Goal: Information Seeking & Learning: Learn about a topic

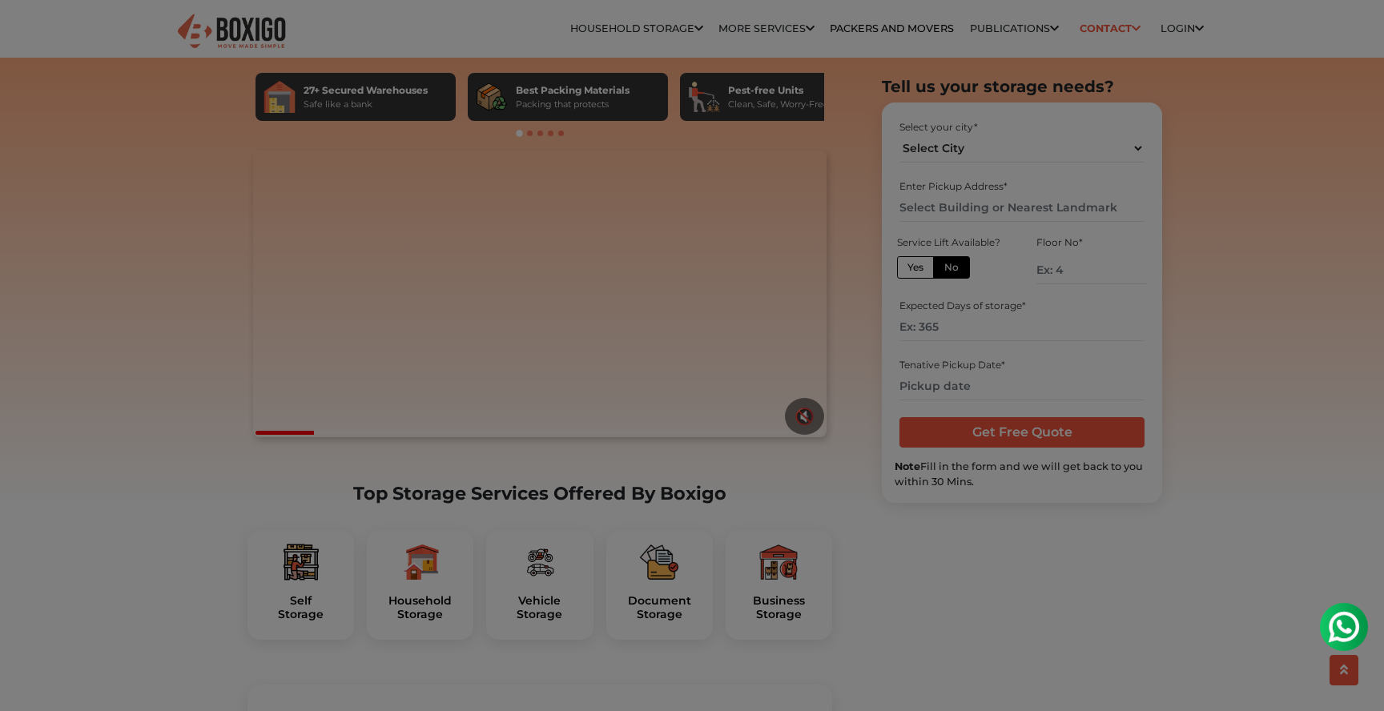
scroll to position [146, 0]
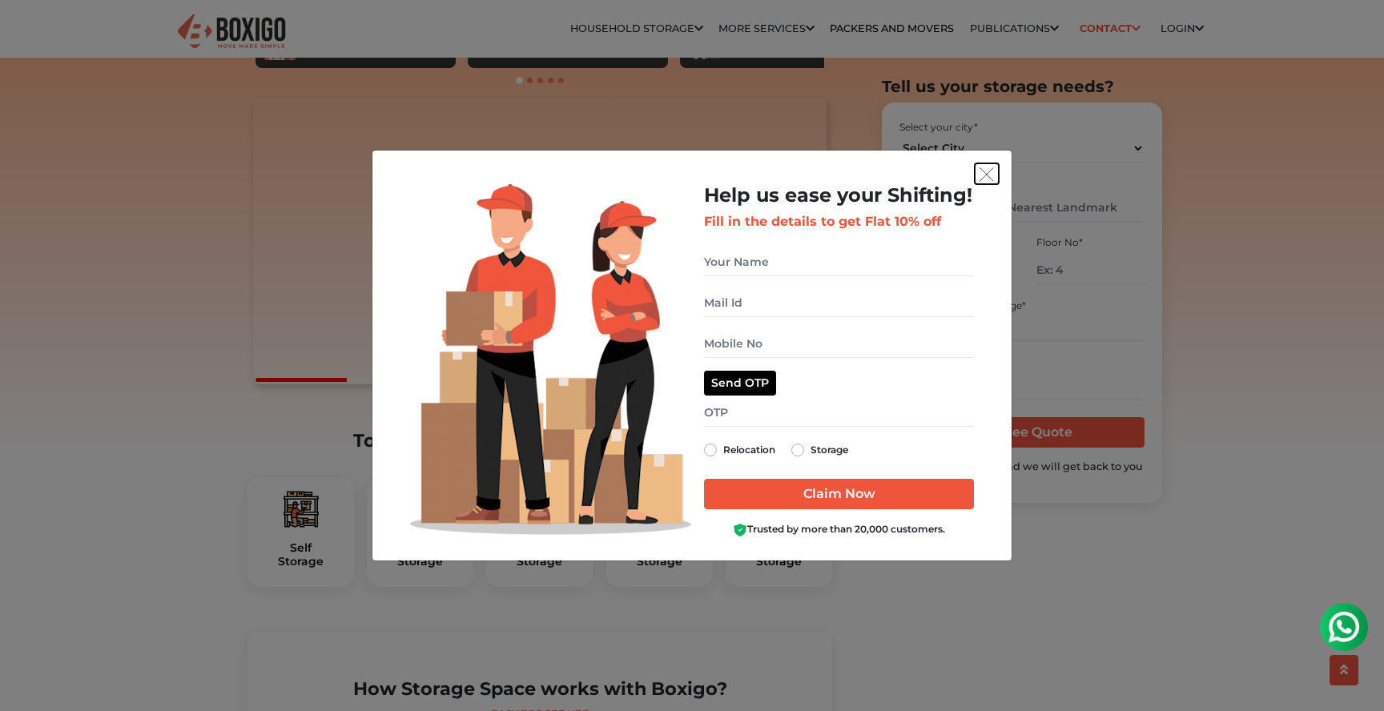
click at [984, 173] on img "get free quote dialog" at bounding box center [987, 174] width 14 height 14
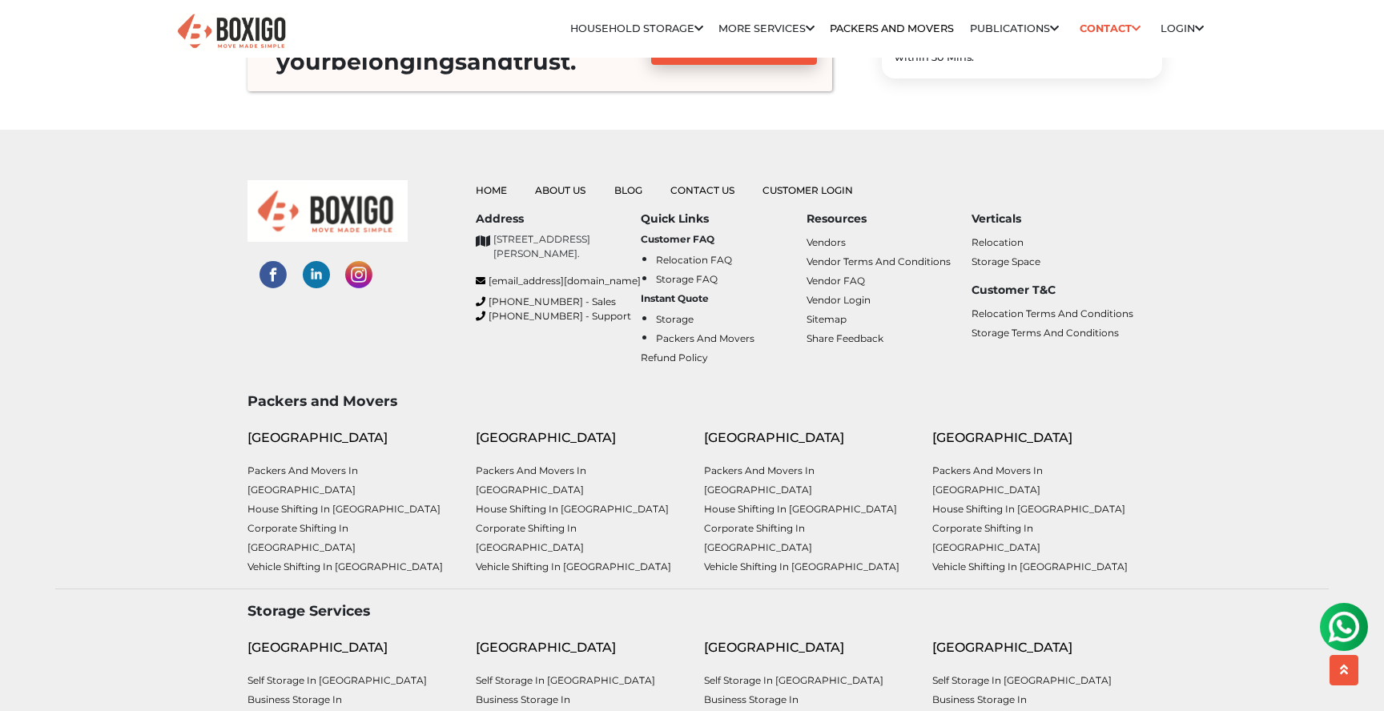
scroll to position [6225, 0]
click at [799, 673] on li "Self Storage in [GEOGRAPHIC_DATA]" at bounding box center [806, 682] width 204 height 19
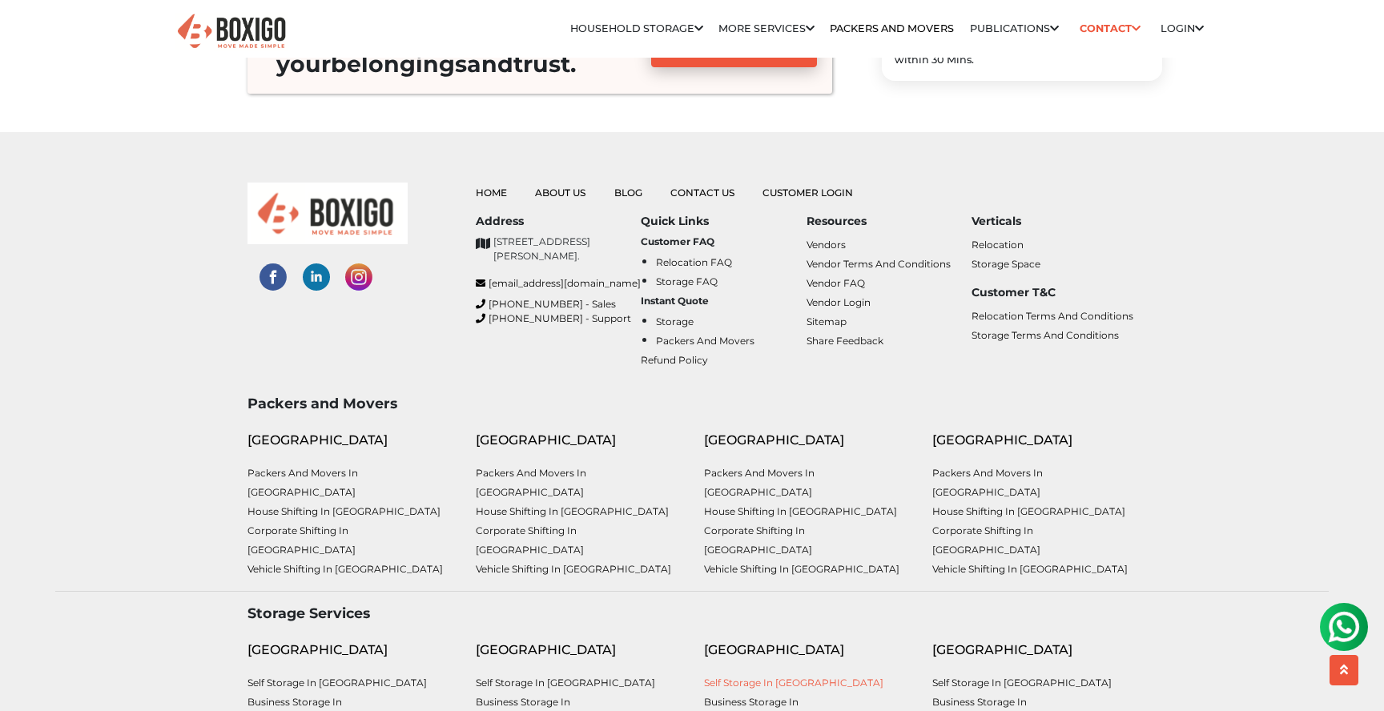
click at [799, 677] on link "Self Storage in [GEOGRAPHIC_DATA]" at bounding box center [793, 683] width 179 height 12
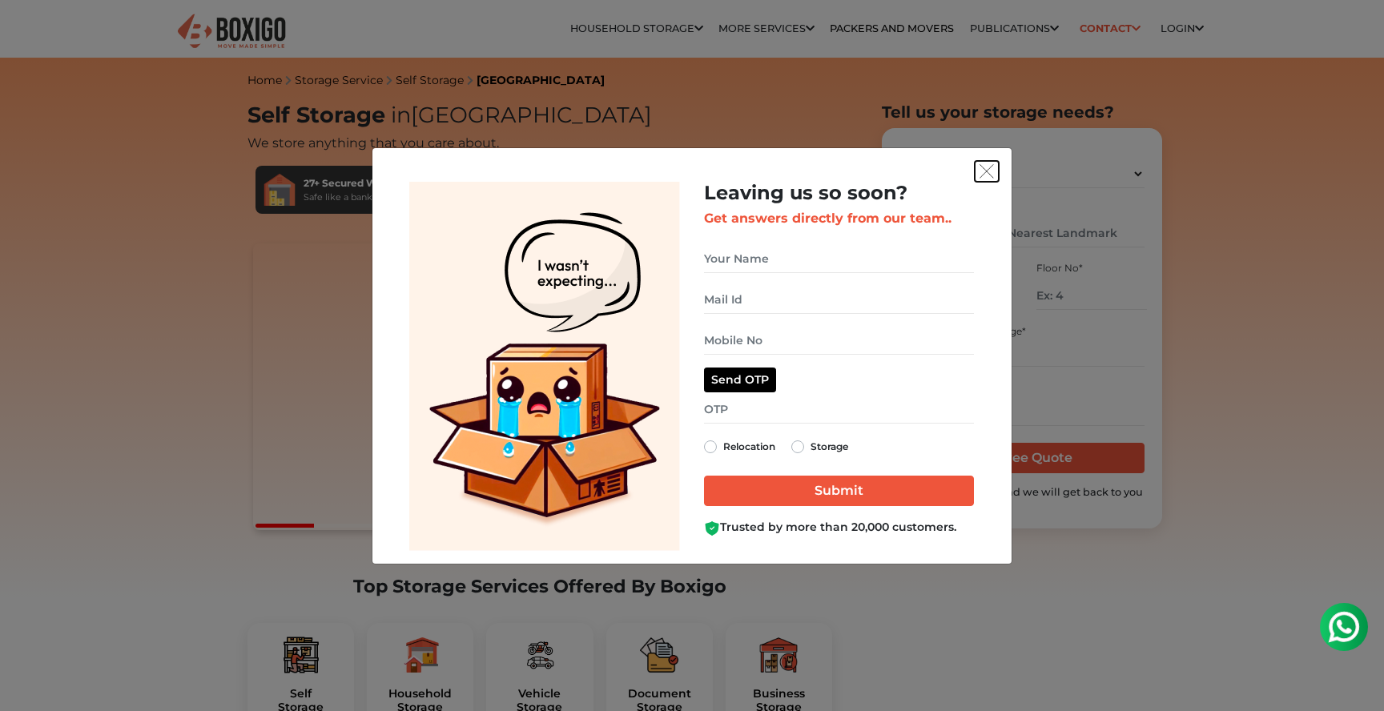
click at [978, 177] on button "get free quote dialog" at bounding box center [987, 171] width 24 height 21
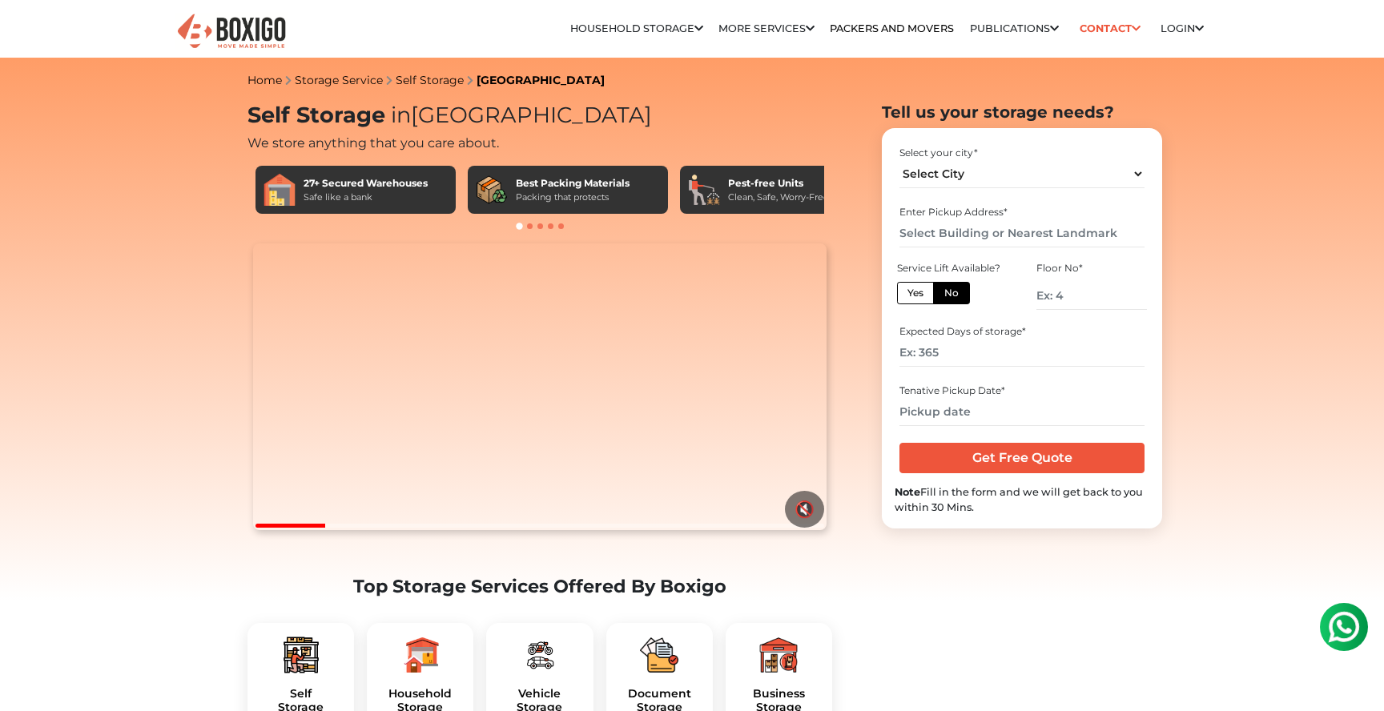
scroll to position [106, 0]
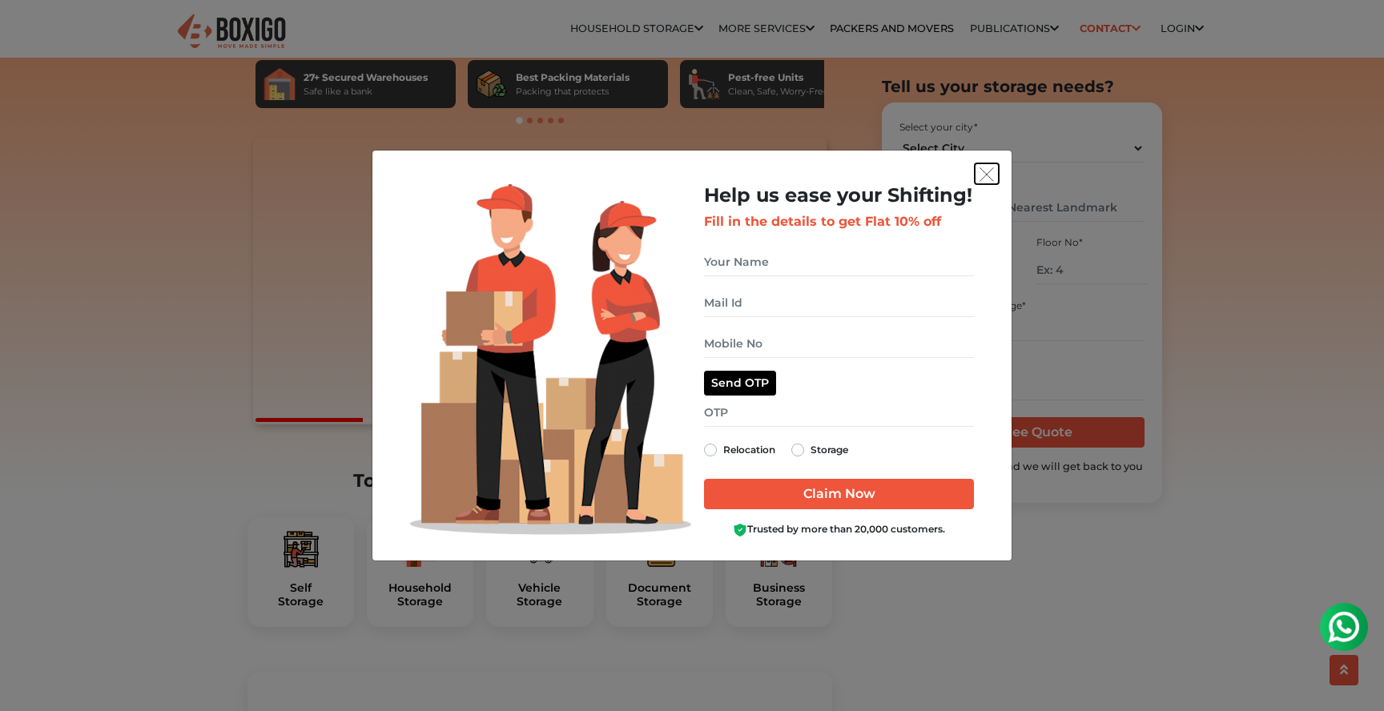
click at [990, 163] on button "get free quote dialog" at bounding box center [987, 173] width 24 height 21
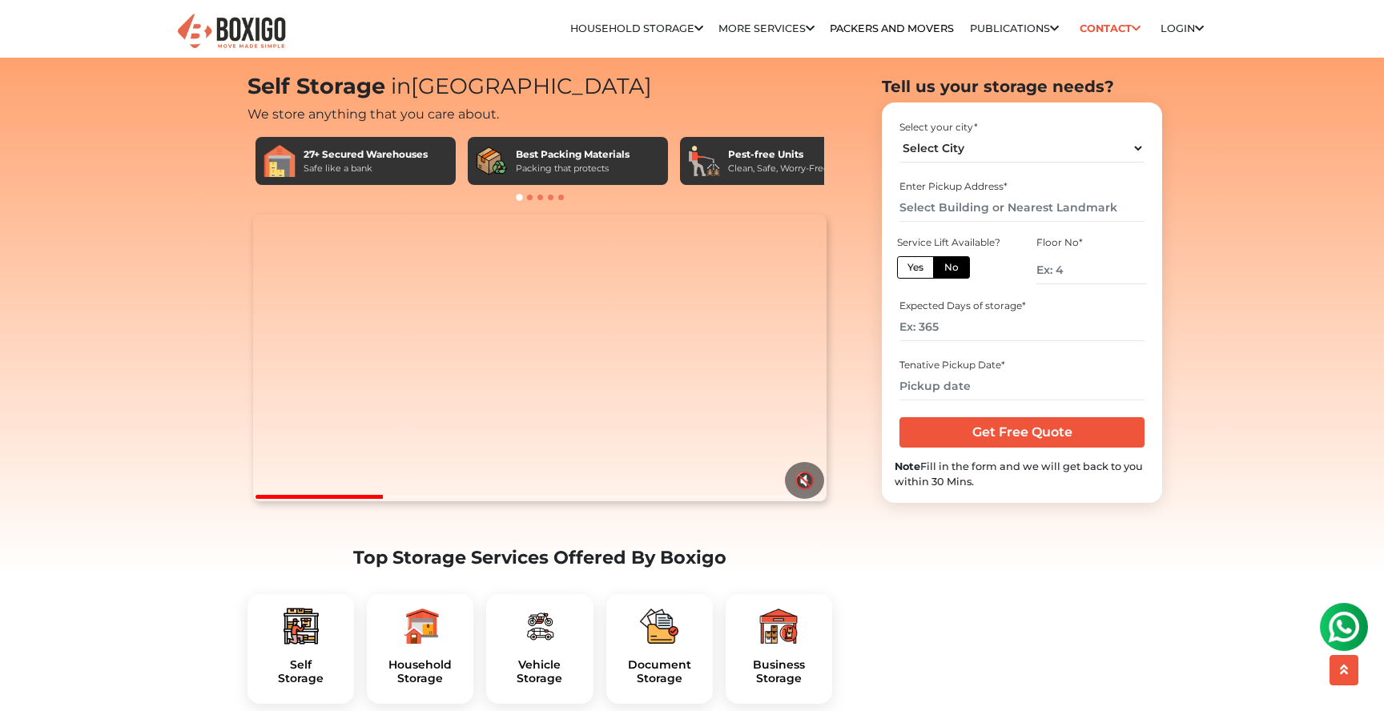
scroll to position [0, 0]
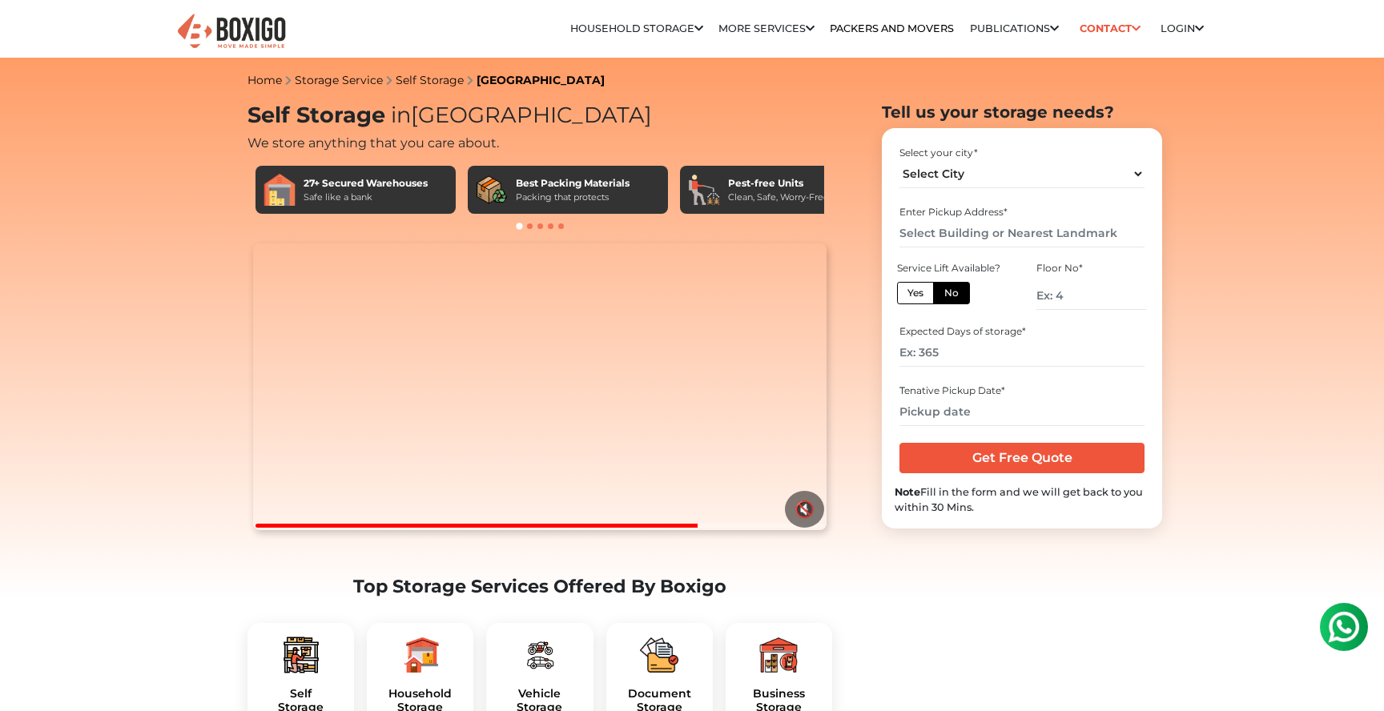
click at [524, 416] on video "Your browser does not support the video tag." at bounding box center [539, 386] width 573 height 287
click at [807, 528] on button "🔇" at bounding box center [804, 509] width 39 height 37
drag, startPoint x: 609, startPoint y: 211, endPoint x: 541, endPoint y: 187, distance: 72.2
click at [541, 187] on div "Best Packing Materials Packing that protects" at bounding box center [568, 190] width 200 height 48
click at [223, 30] on img at bounding box center [231, 31] width 112 height 39
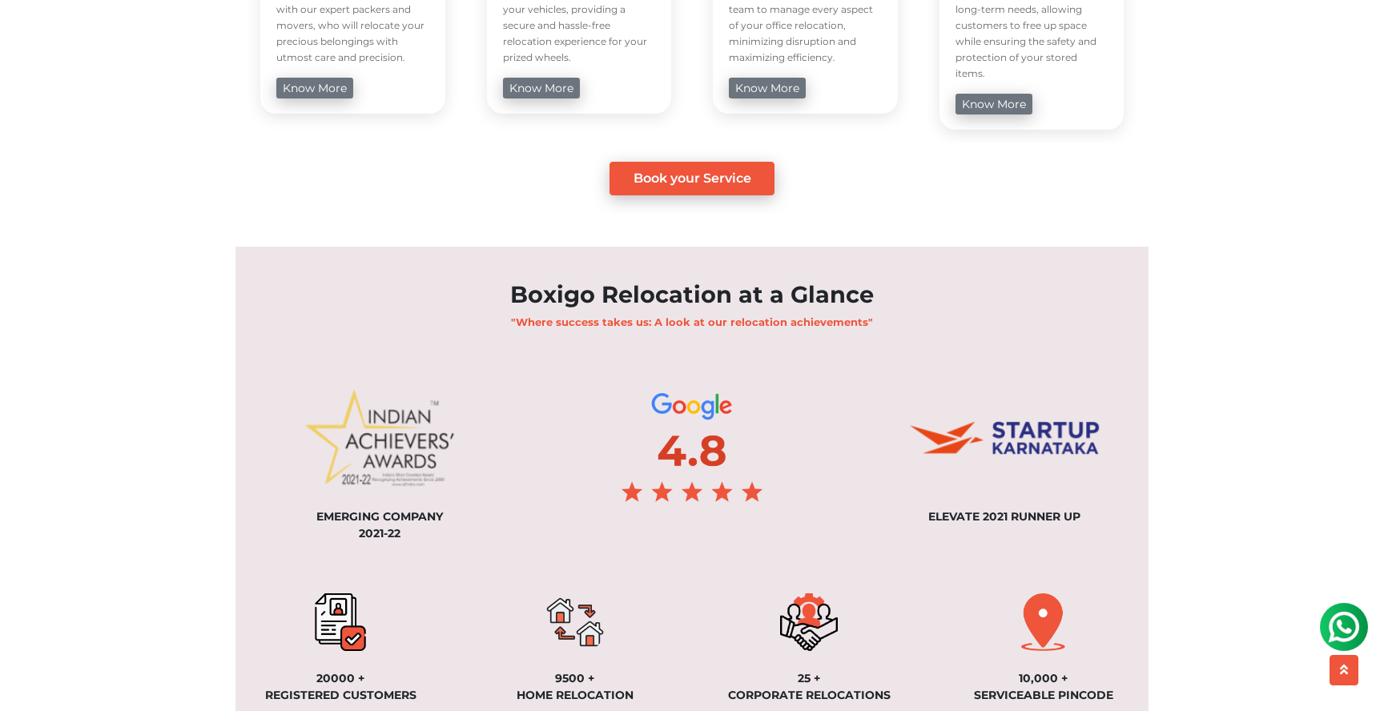
scroll to position [982, 0]
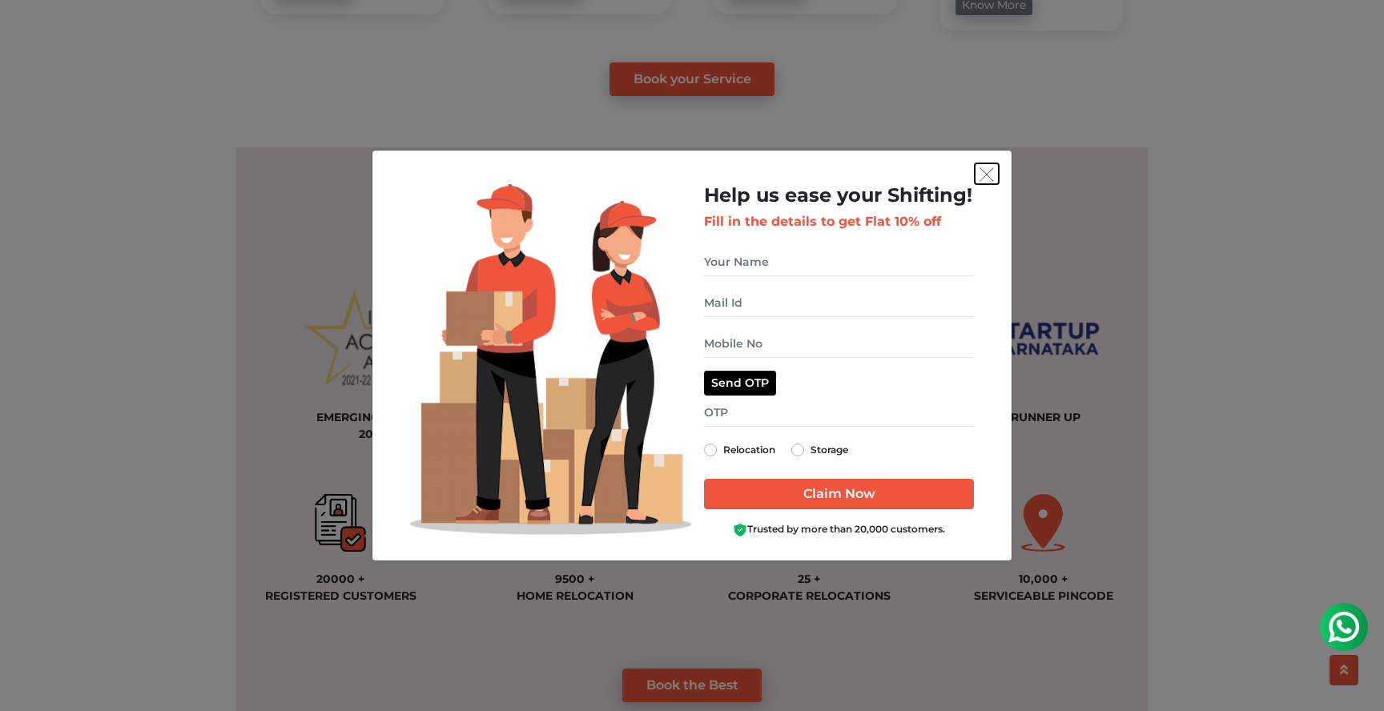
click at [995, 172] on button "get free quote dialog" at bounding box center [987, 173] width 24 height 21
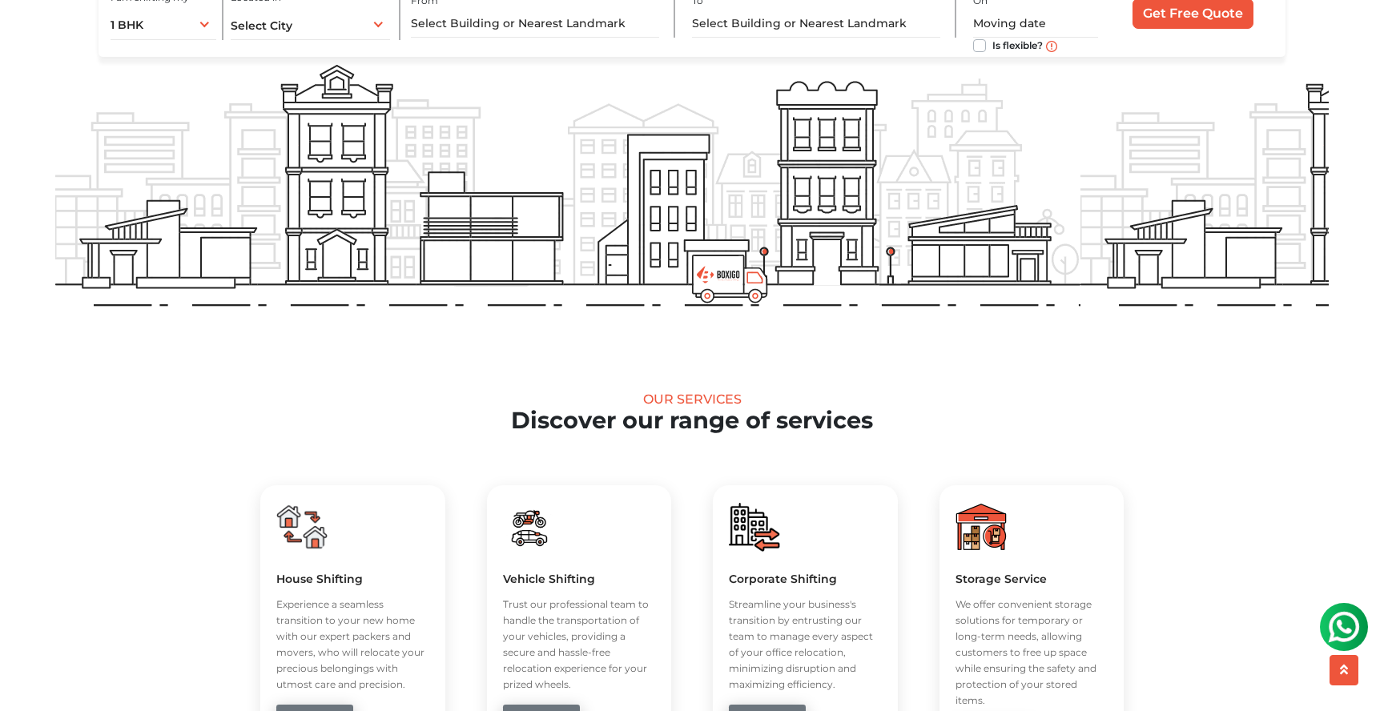
scroll to position [0, 0]
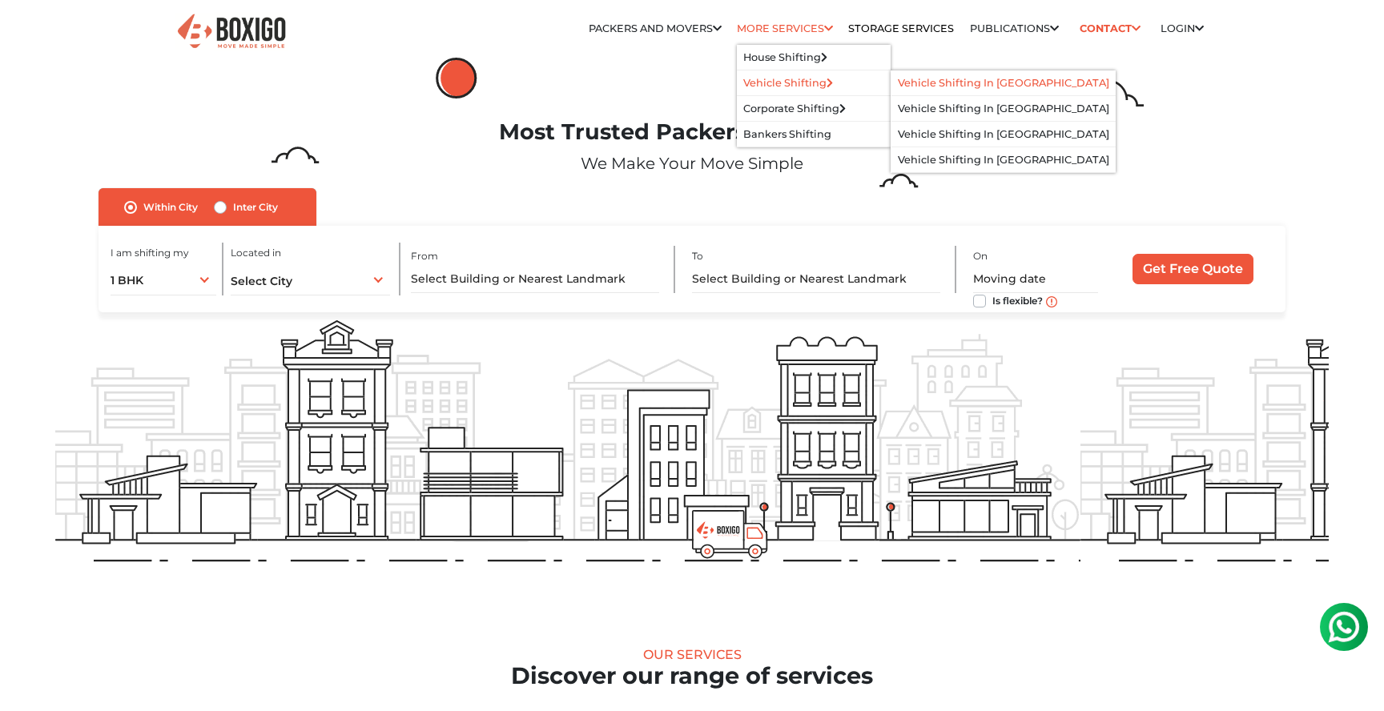
click at [911, 93] on li "Vehicle Shifting in bangalore" at bounding box center [1003, 83] width 224 height 26
click at [911, 88] on link "Vehicle Shifting in bangalore" at bounding box center [1003, 83] width 211 height 12
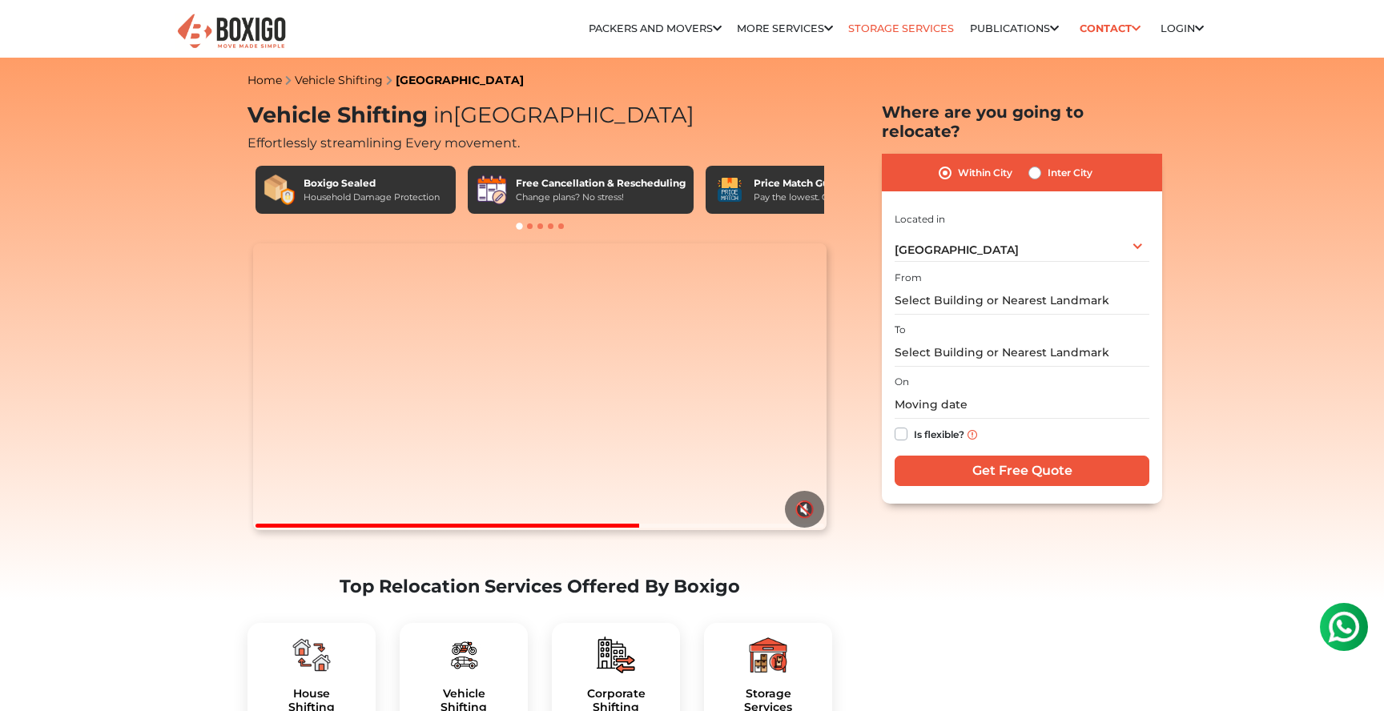
click at [896, 29] on link "Storage Services" at bounding box center [901, 28] width 106 height 12
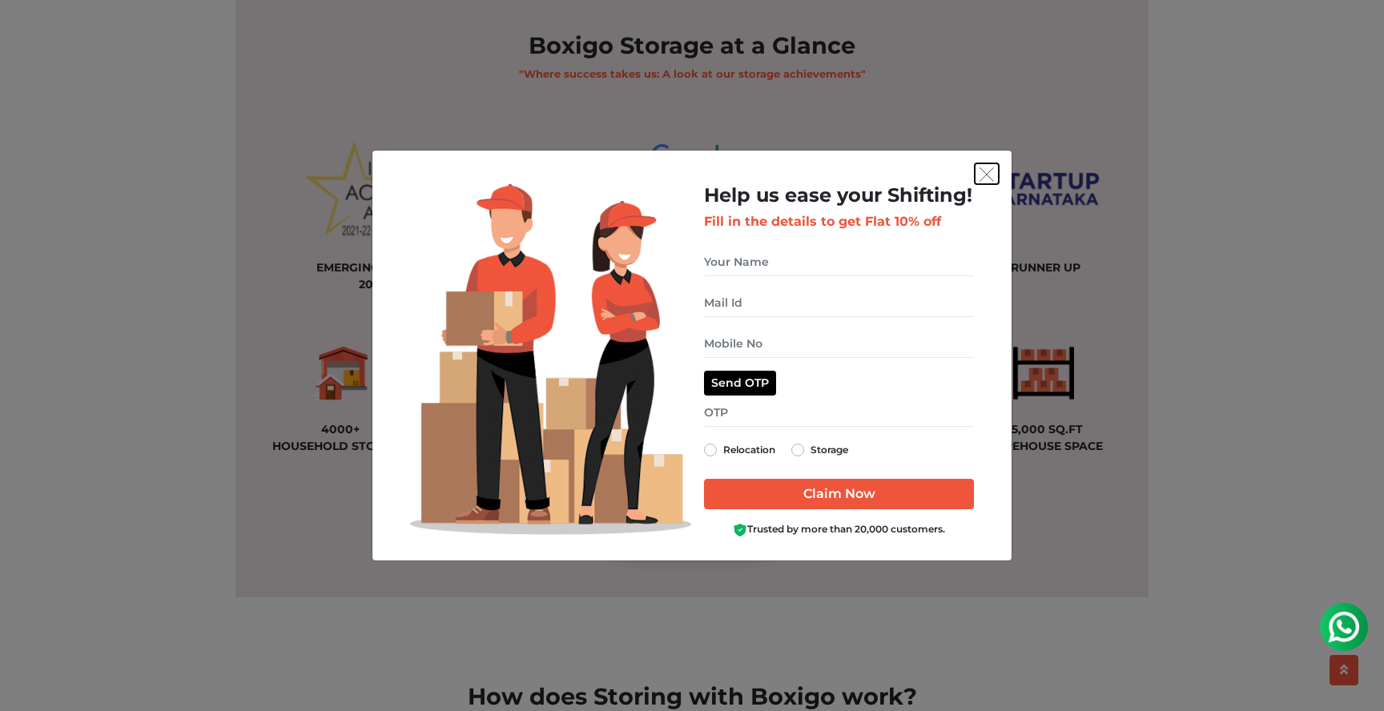
click at [990, 183] on button "get free quote dialog" at bounding box center [987, 173] width 24 height 21
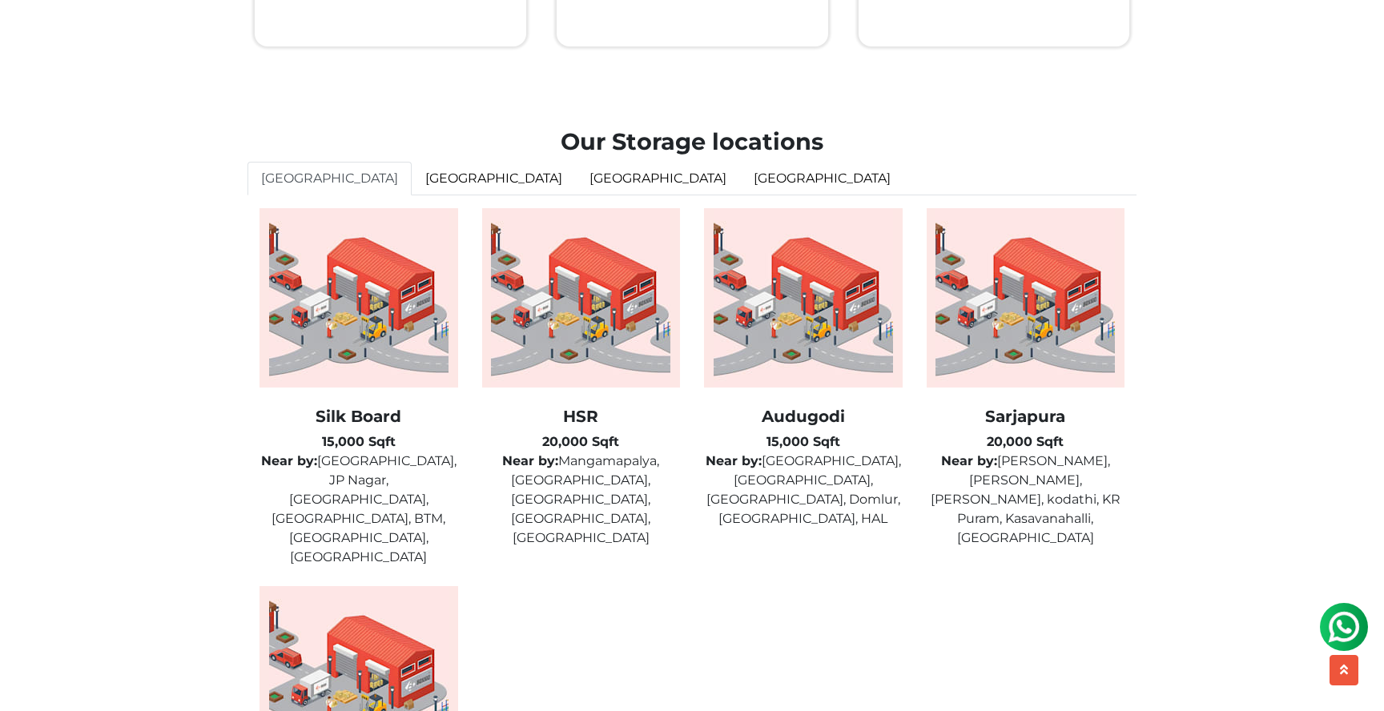
scroll to position [4013, 0]
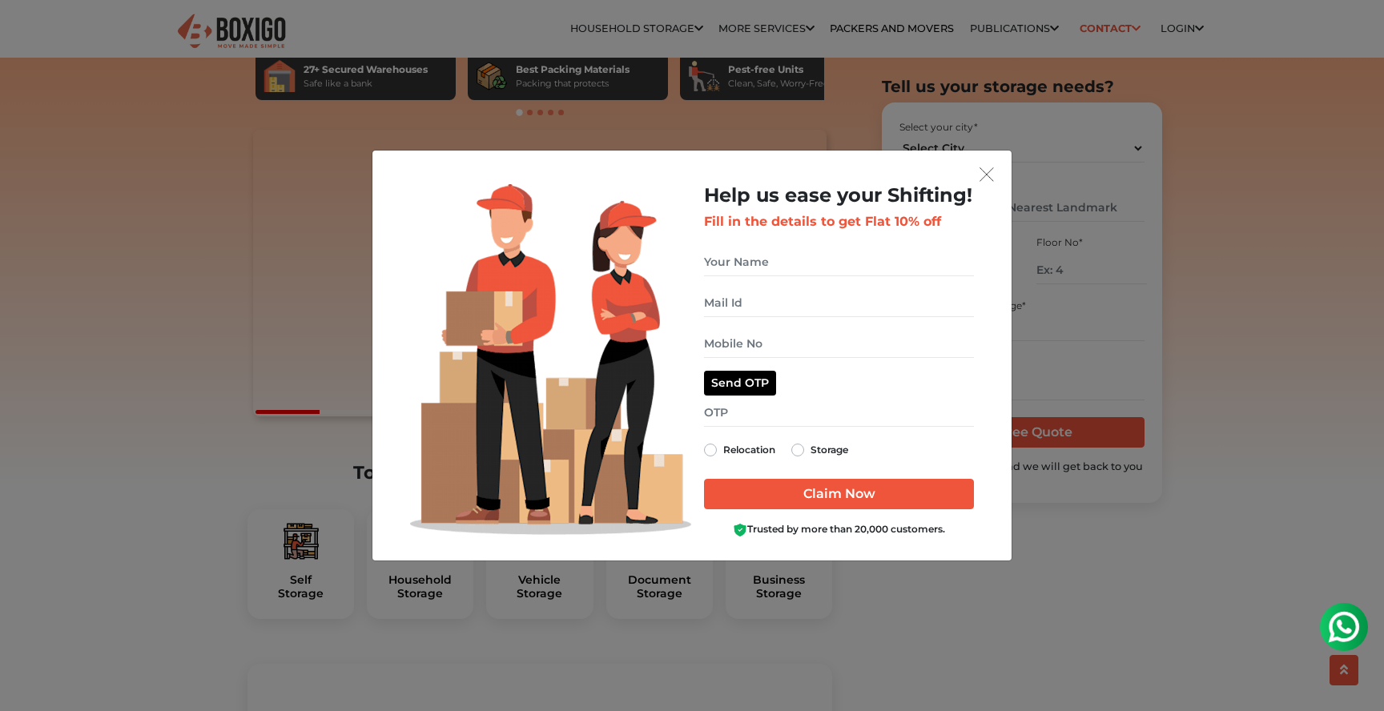
click at [980, 190] on div "Help us ease your Shifting! Fill in the details to get Flat 10% off Send OTP Re…" at bounding box center [839, 365] width 294 height 363
click at [989, 184] on button "get free quote dialog" at bounding box center [987, 173] width 24 height 21
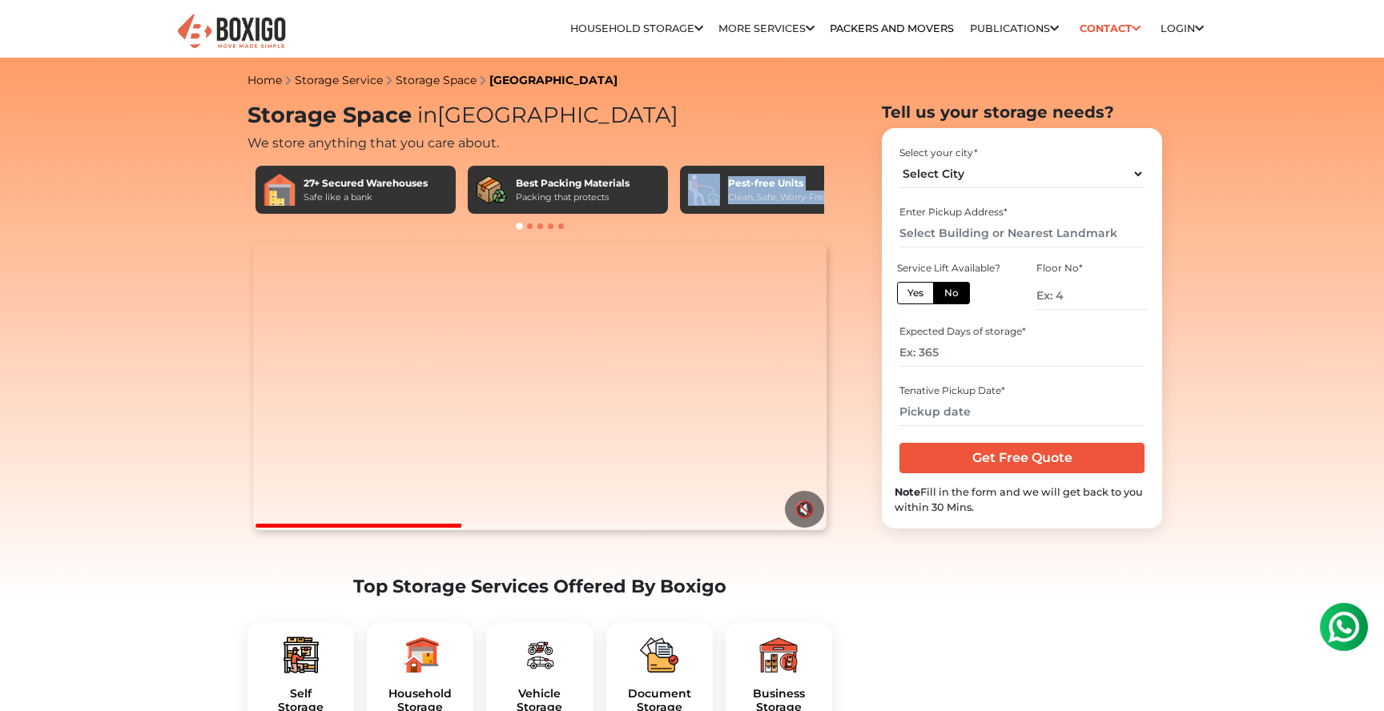
drag, startPoint x: 742, startPoint y: 206, endPoint x: 710, endPoint y: 204, distance: 32.1
click at [710, 204] on div "Pest-free Units Clean, Safe, Worry-Free" at bounding box center [780, 190] width 200 height 48
click at [710, 204] on img at bounding box center [704, 190] width 32 height 32
click at [701, 223] on div at bounding box center [539, 226] width 585 height 16
